Goal: Find specific page/section: Find specific page/section

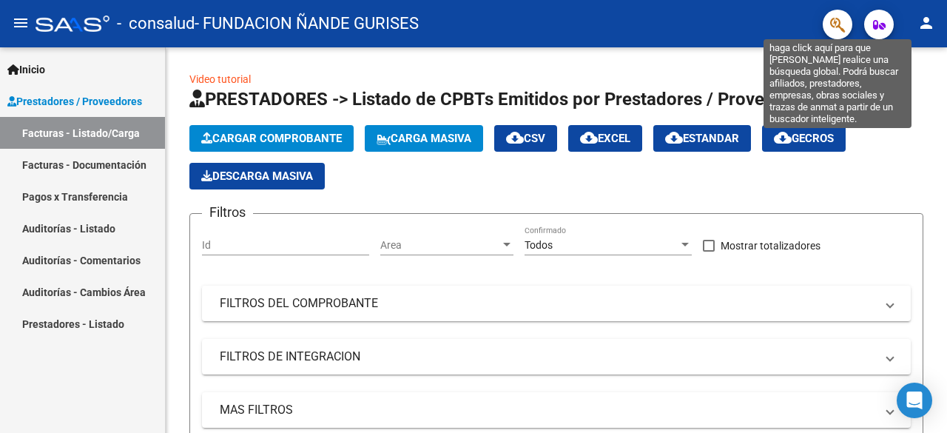
scroll to position [89, 0]
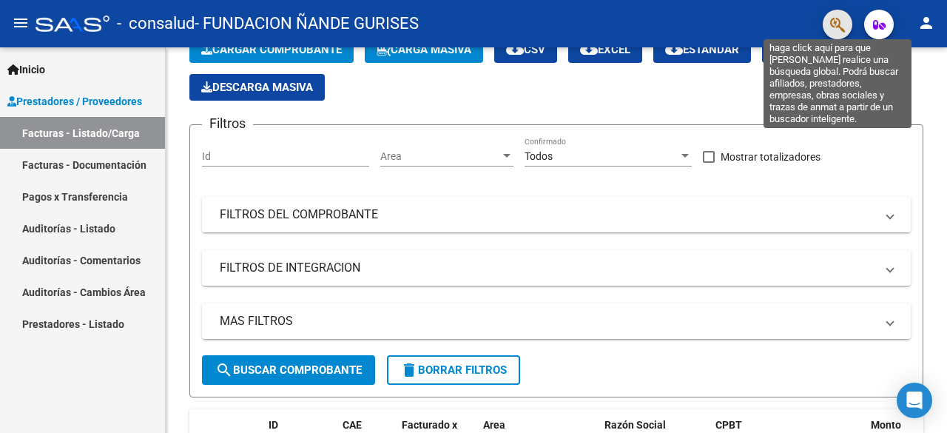
click at [837, 27] on icon "button" at bounding box center [837, 24] width 15 height 17
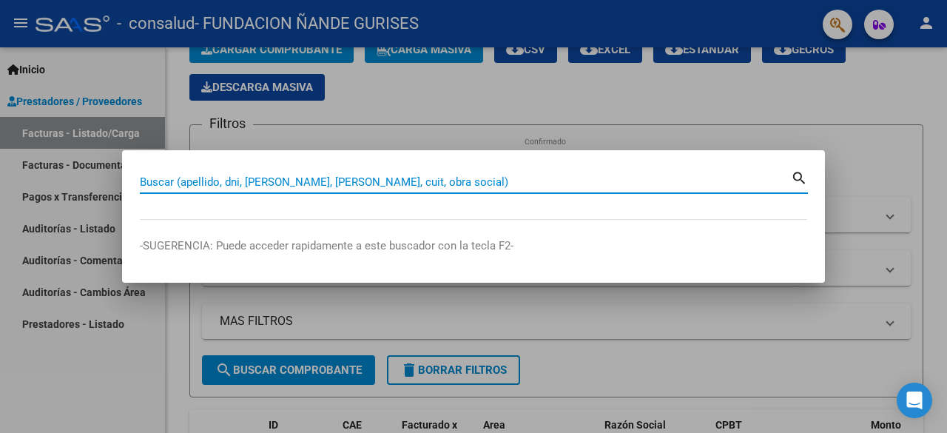
click at [311, 183] on input "Buscar (apellido, dni, [PERSON_NAME], [PERSON_NAME], cuit, obra social)" at bounding box center [465, 181] width 651 height 13
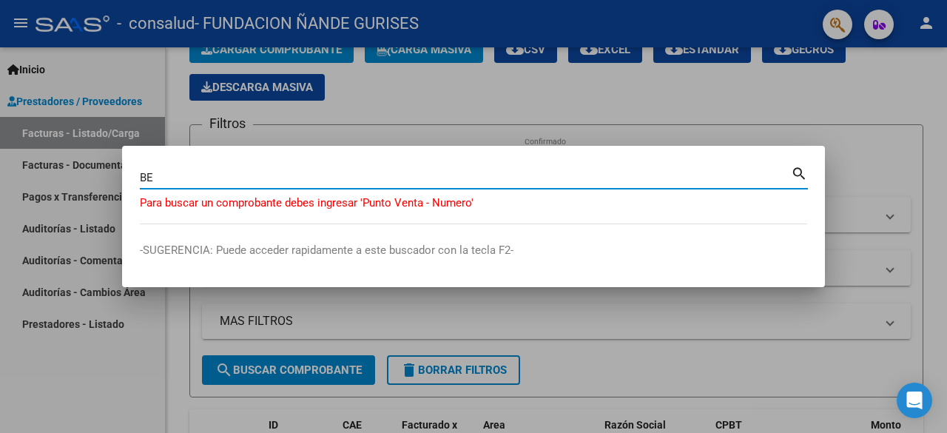
type input "B"
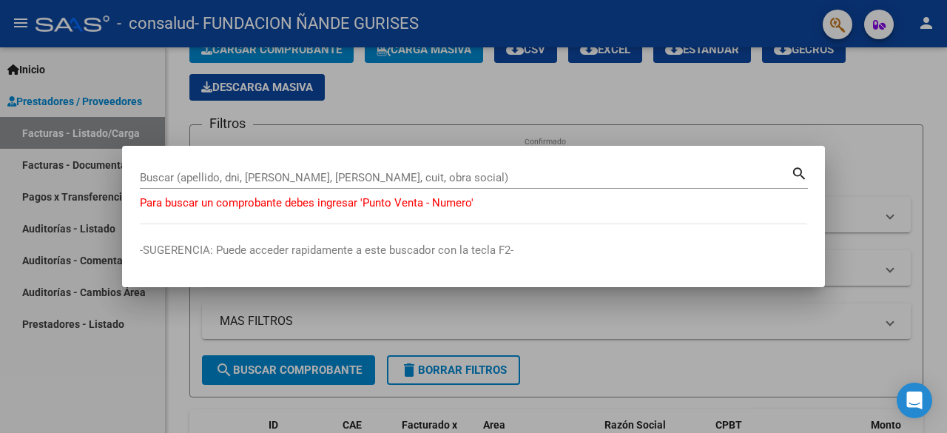
click at [350, 107] on div at bounding box center [473, 216] width 947 height 433
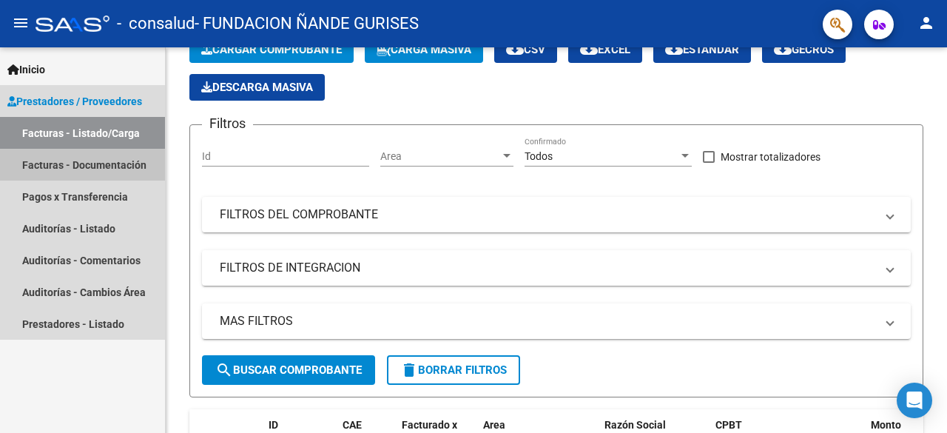
click at [56, 169] on link "Facturas - Documentación" at bounding box center [82, 165] width 165 height 32
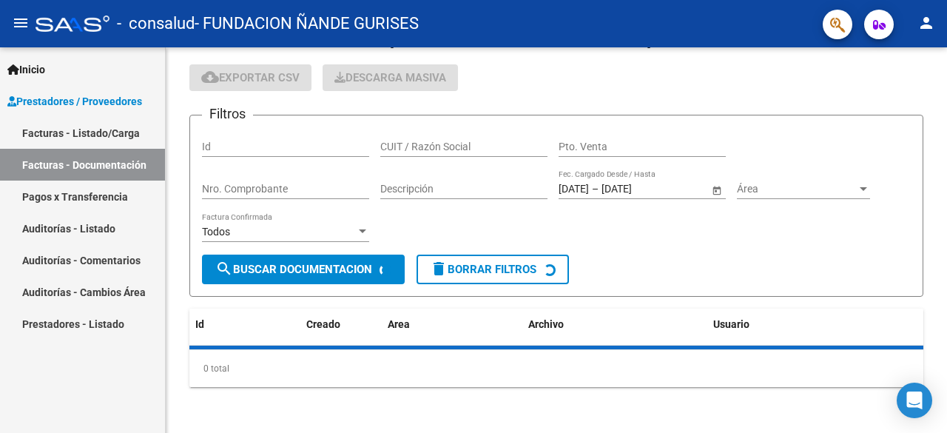
scroll to position [89, 0]
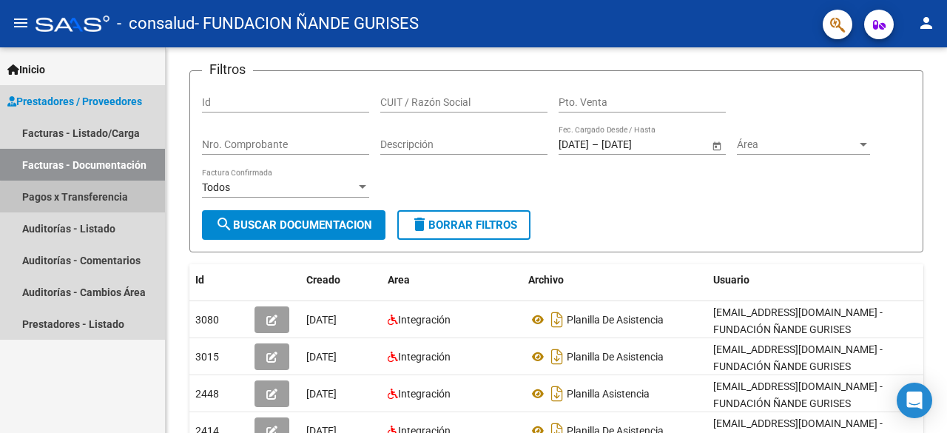
click at [108, 199] on link "Pagos x Transferencia" at bounding box center [82, 197] width 165 height 32
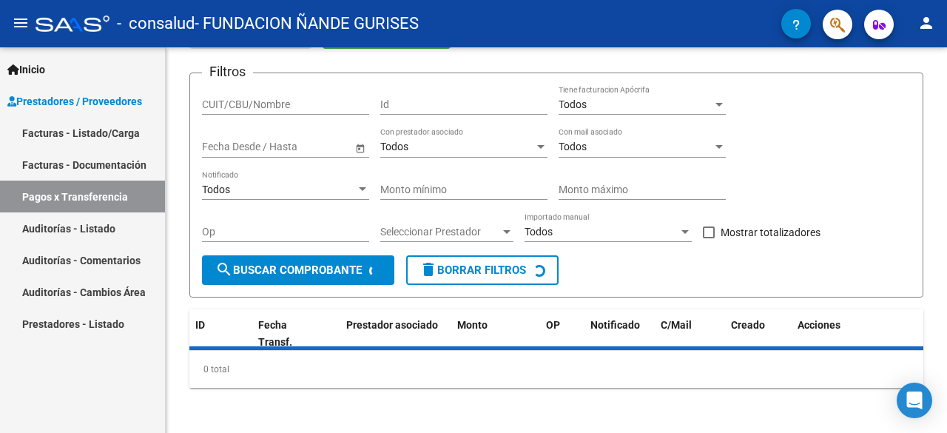
scroll to position [89, 0]
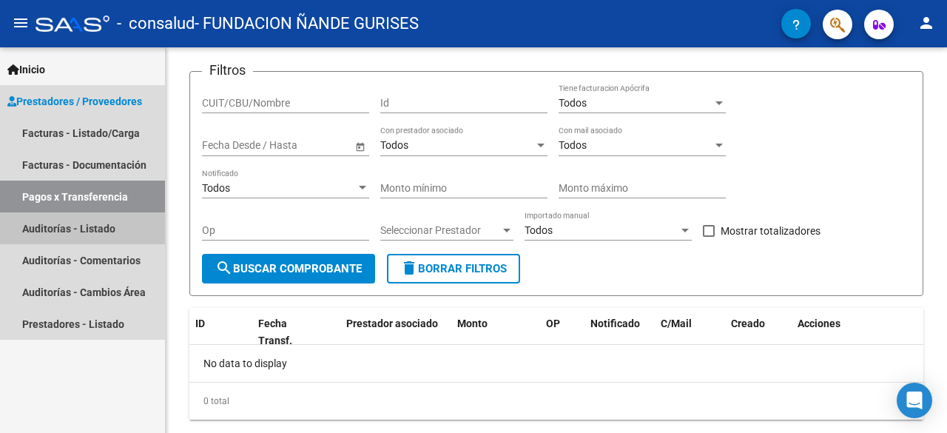
click at [93, 224] on link "Auditorías - Listado" at bounding box center [82, 228] width 165 height 32
